Goal: Find contact information: Find contact information

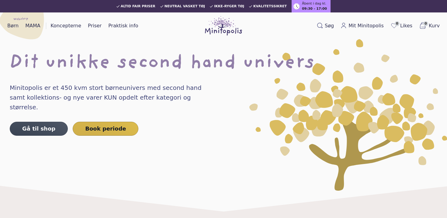
click at [221, 31] on img at bounding box center [223, 25] width 37 height 19
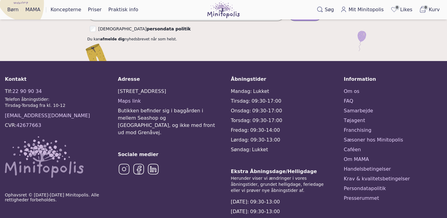
scroll to position [1519, 0]
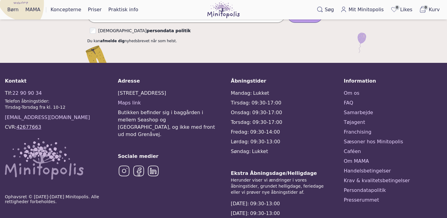
drag, startPoint x: 43, startPoint y: 96, endPoint x: 18, endPoint y: 96, distance: 25.2
click at [18, 96] on div "Tlf: [PHONE_NUMBER] Telefon åbningstider: Tirsdag-Torsdag fra kl. 10-12 [EMAIL_…" at bounding box center [54, 135] width 99 height 90
copy link "42677663"
